Goal: Transaction & Acquisition: Purchase product/service

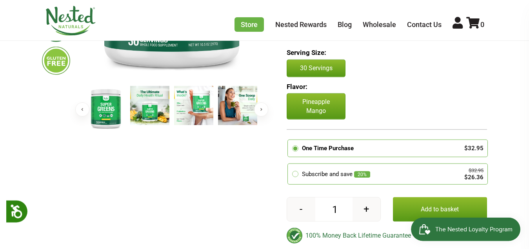
scroll to position [232, 0]
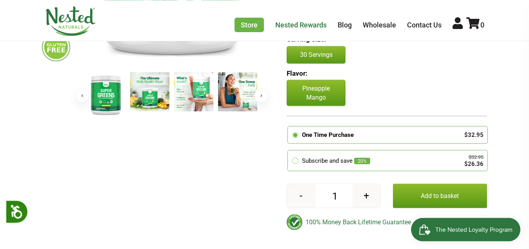
click at [394, 54] on div "Serving Size: 30 Servings" at bounding box center [387, 49] width 200 height 29
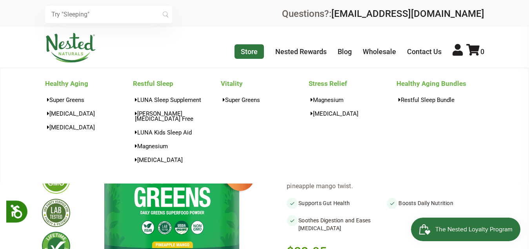
click at [249, 54] on link "Store" at bounding box center [249, 51] width 29 height 15
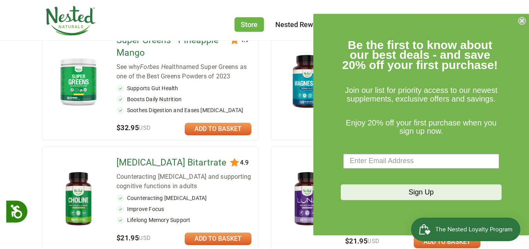
scroll to position [141, 0]
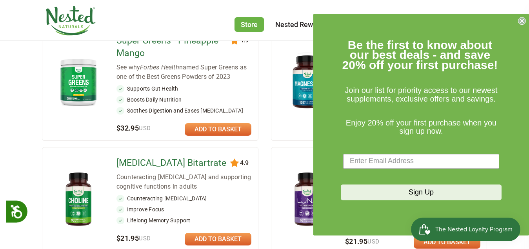
click at [522, 23] on circle "Close dialog" at bounding box center [522, 20] width 7 height 7
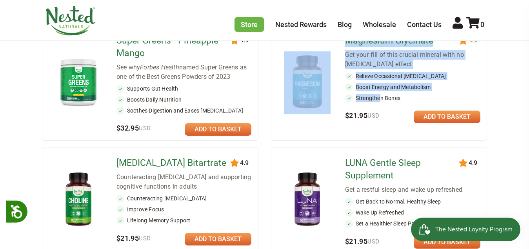
drag, startPoint x: 378, startPoint y: 117, endPoint x: 325, endPoint y: 82, distance: 63.3
click at [325, 82] on div "111 4.9 Magnesium Glycinate Get your fill of this crucial mineral with no laxat…" at bounding box center [379, 83] width 216 height 116
drag, startPoint x: 325, startPoint y: 82, endPoint x: 311, endPoint y: 82, distance: 14.5
click at [311, 82] on img at bounding box center [307, 81] width 47 height 61
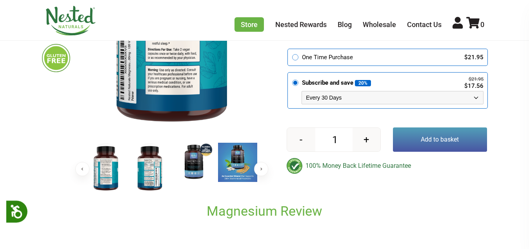
click at [369, 150] on button "+" at bounding box center [367, 140] width 28 height 24
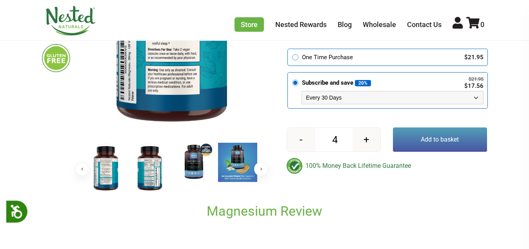
type input "5"
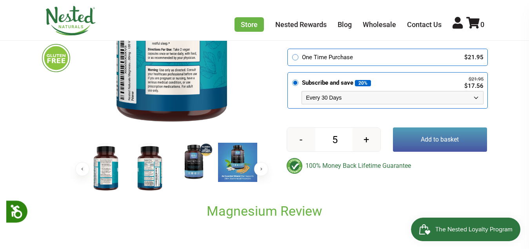
scroll to position [0, 0]
click at [409, 147] on button "Add to basket" at bounding box center [440, 139] width 94 height 24
